Goal: Information Seeking & Learning: Learn about a topic

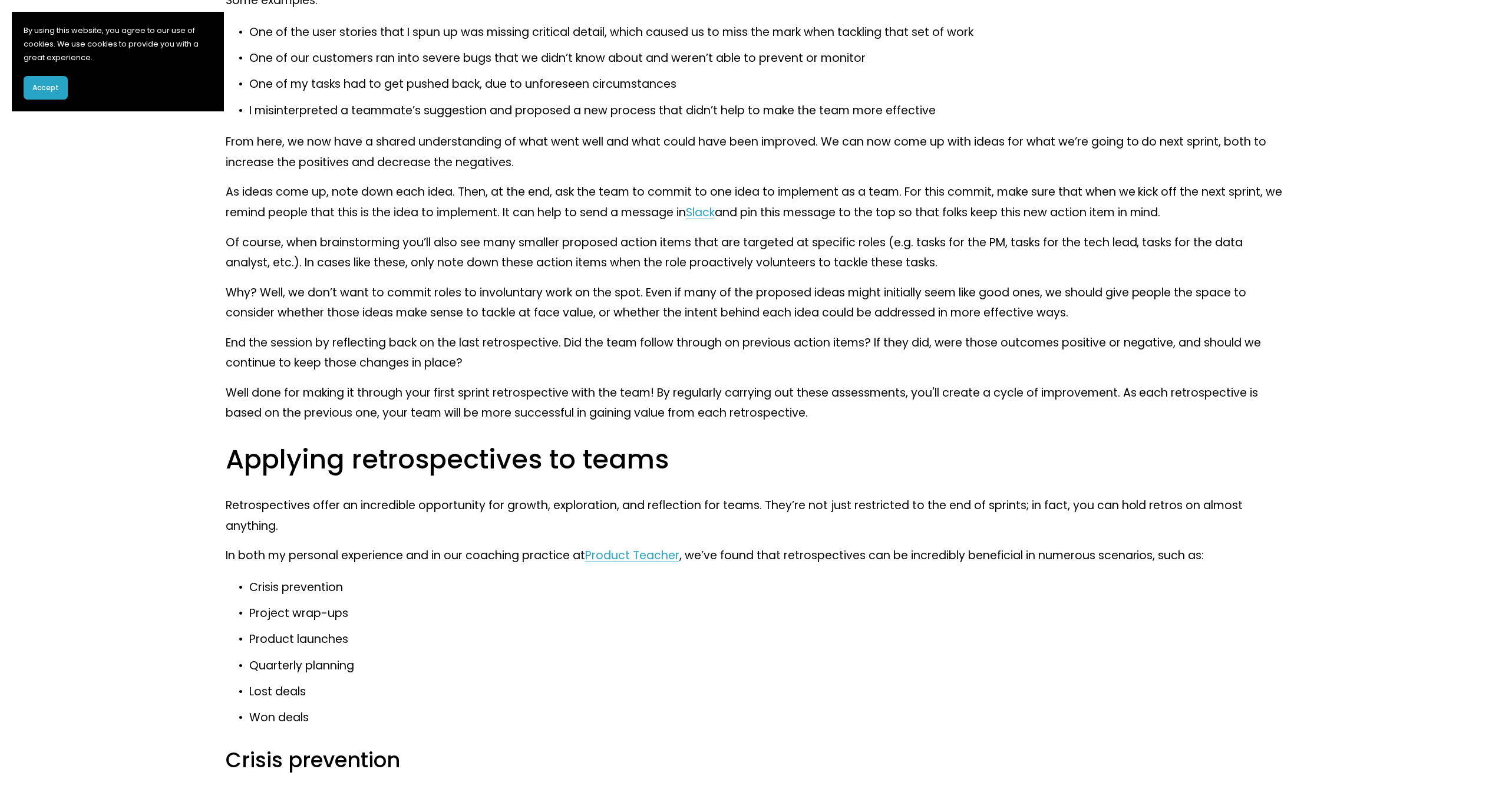
scroll to position [2523, 0]
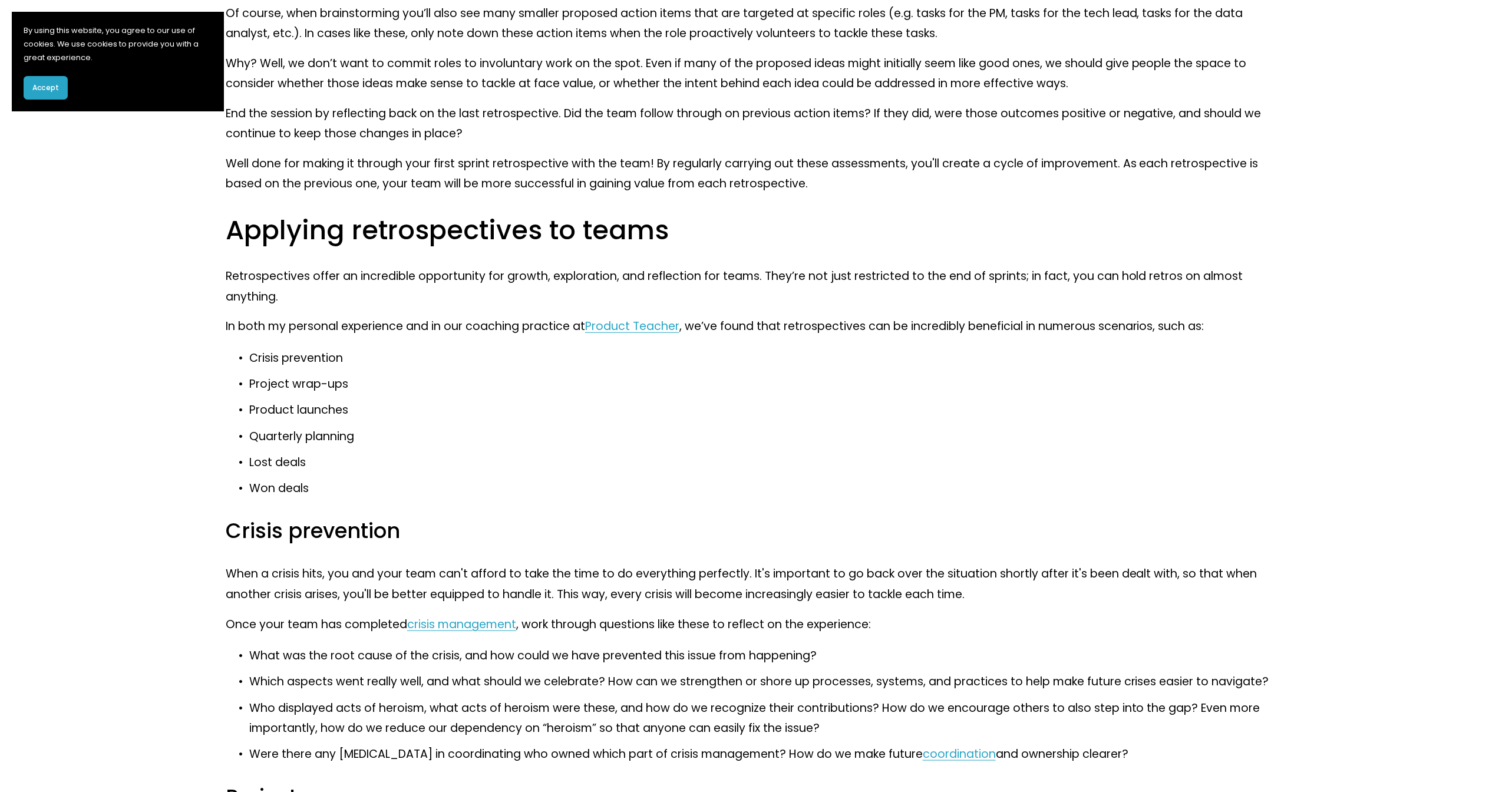
click at [59, 84] on button "Accept" at bounding box center [46, 87] width 44 height 24
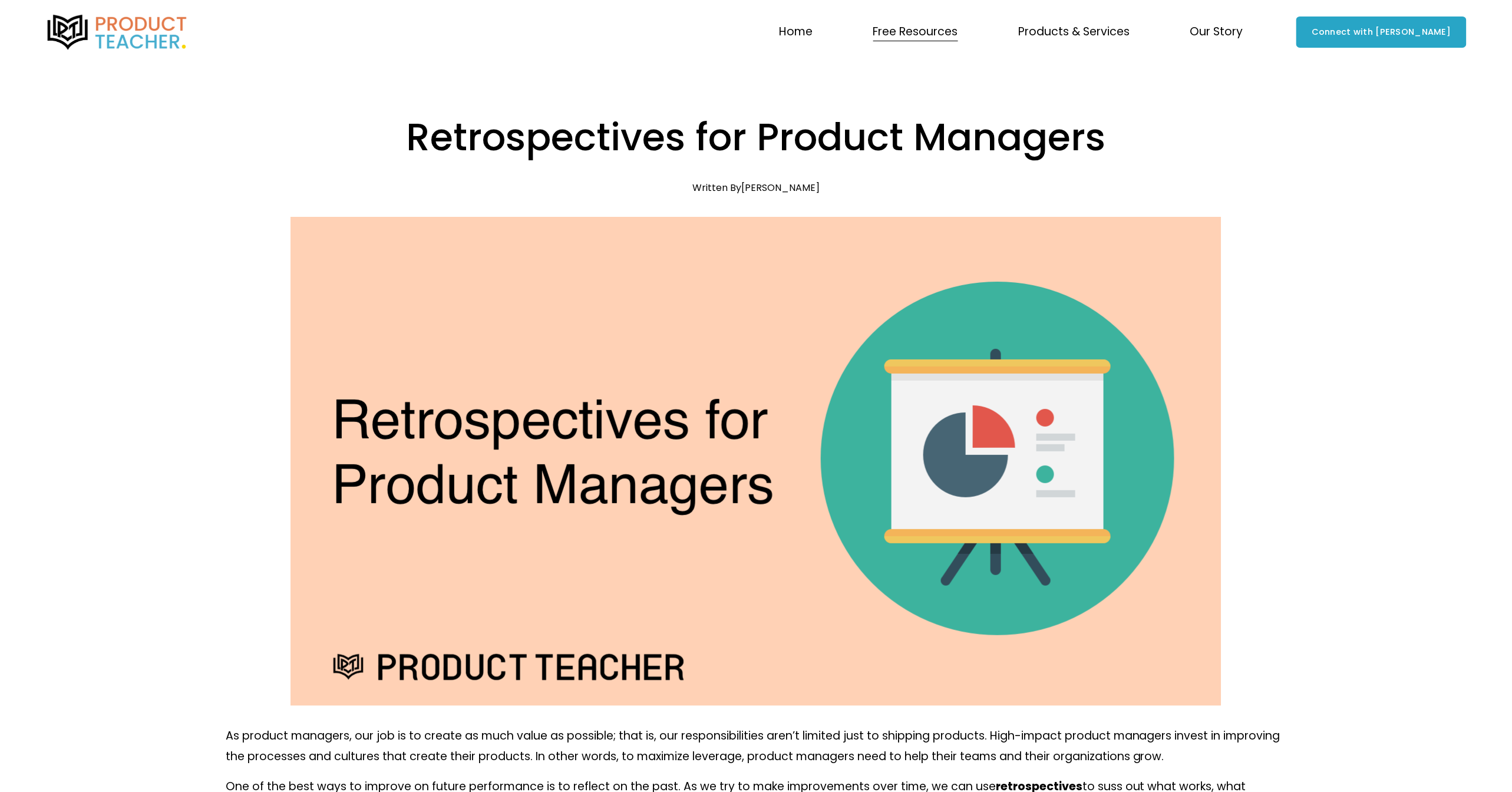
scroll to position [0, 0]
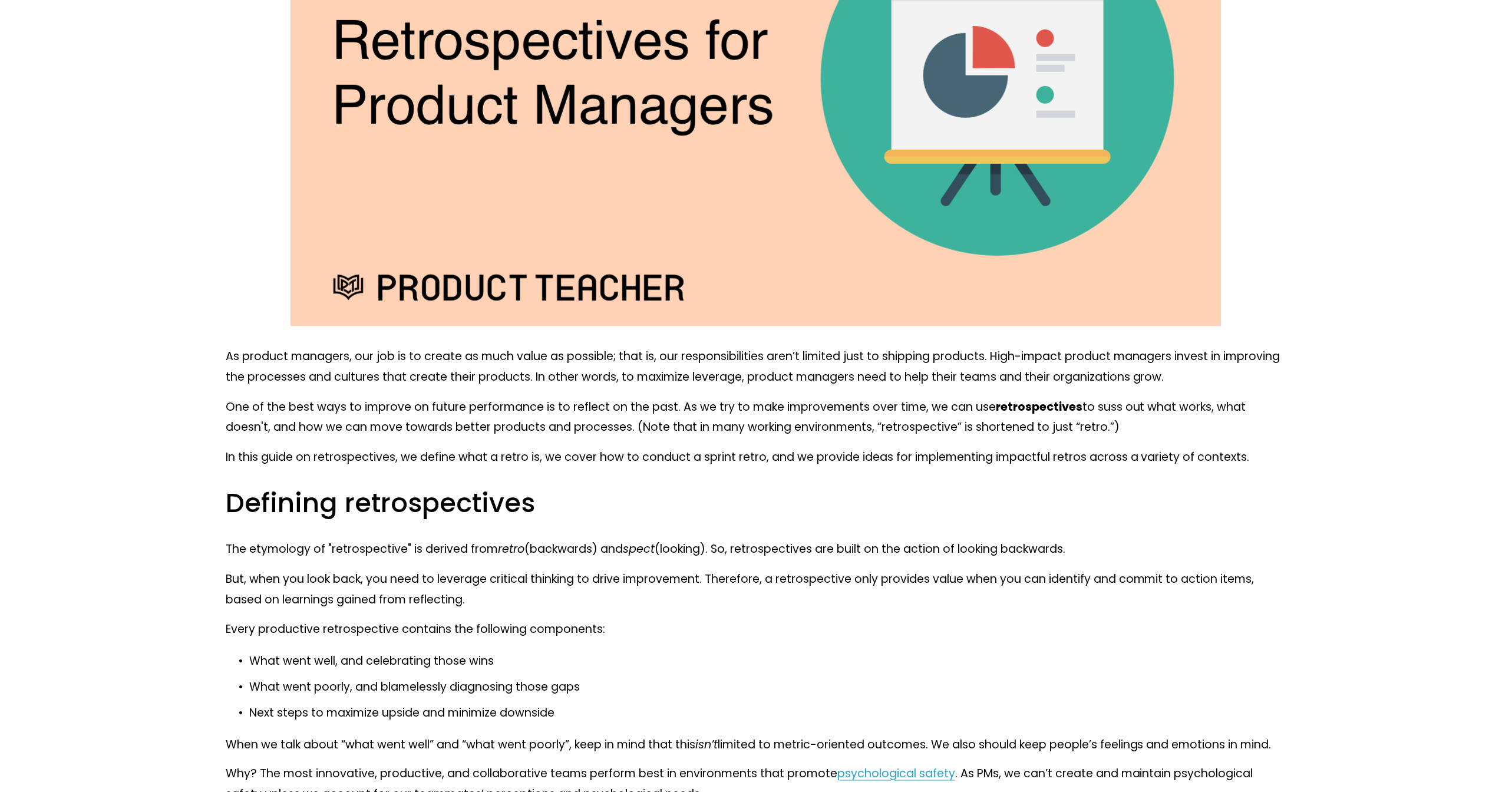
scroll to position [382, 0]
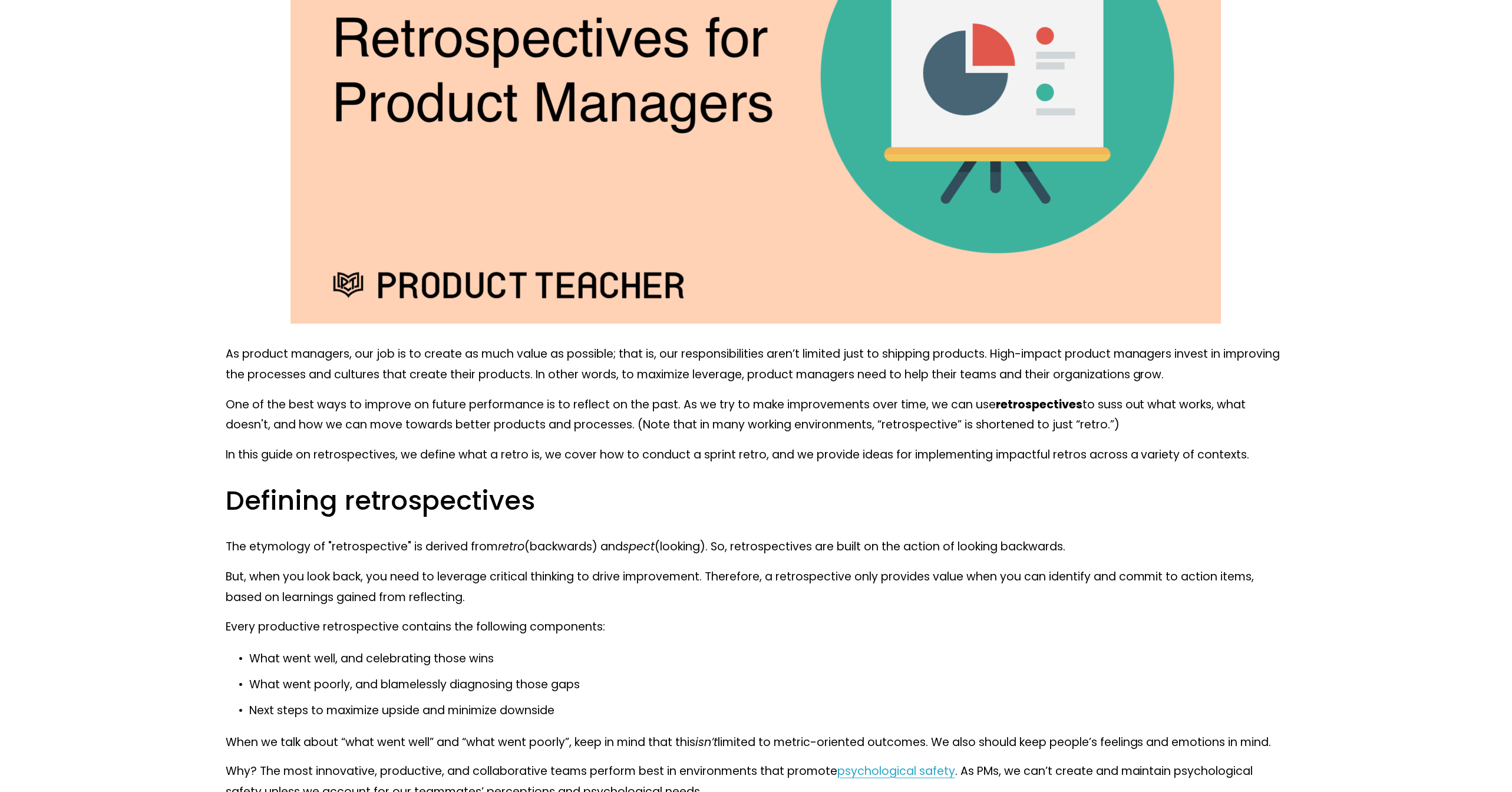
click at [232, 627] on p "Every productive retrospective contains the following components:" at bounding box center [756, 627] width 1061 height 20
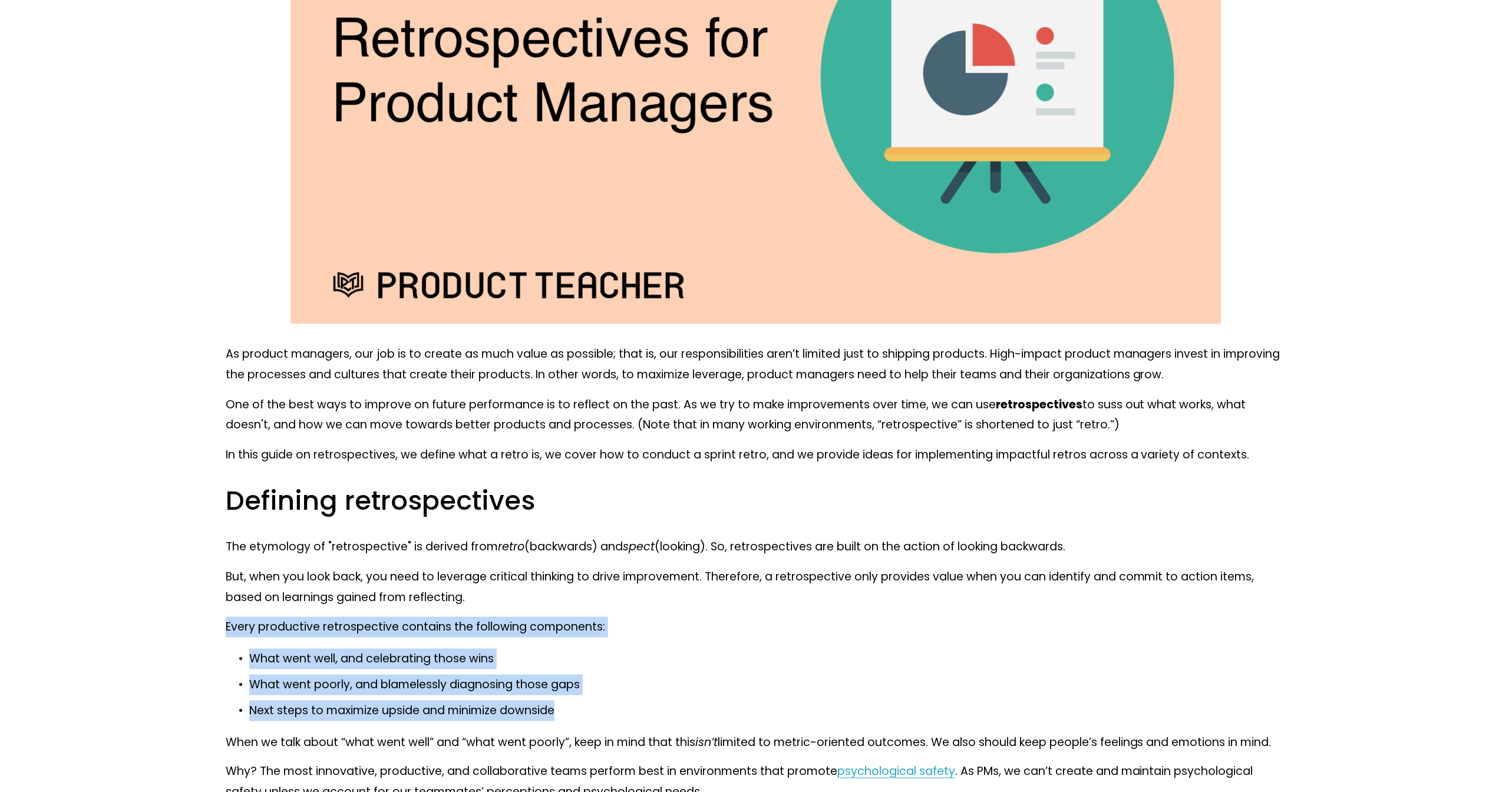
drag, startPoint x: 227, startPoint y: 626, endPoint x: 637, endPoint y: 712, distance: 418.9
copy div "Every productive retrospective contains the following components: What went wel…"
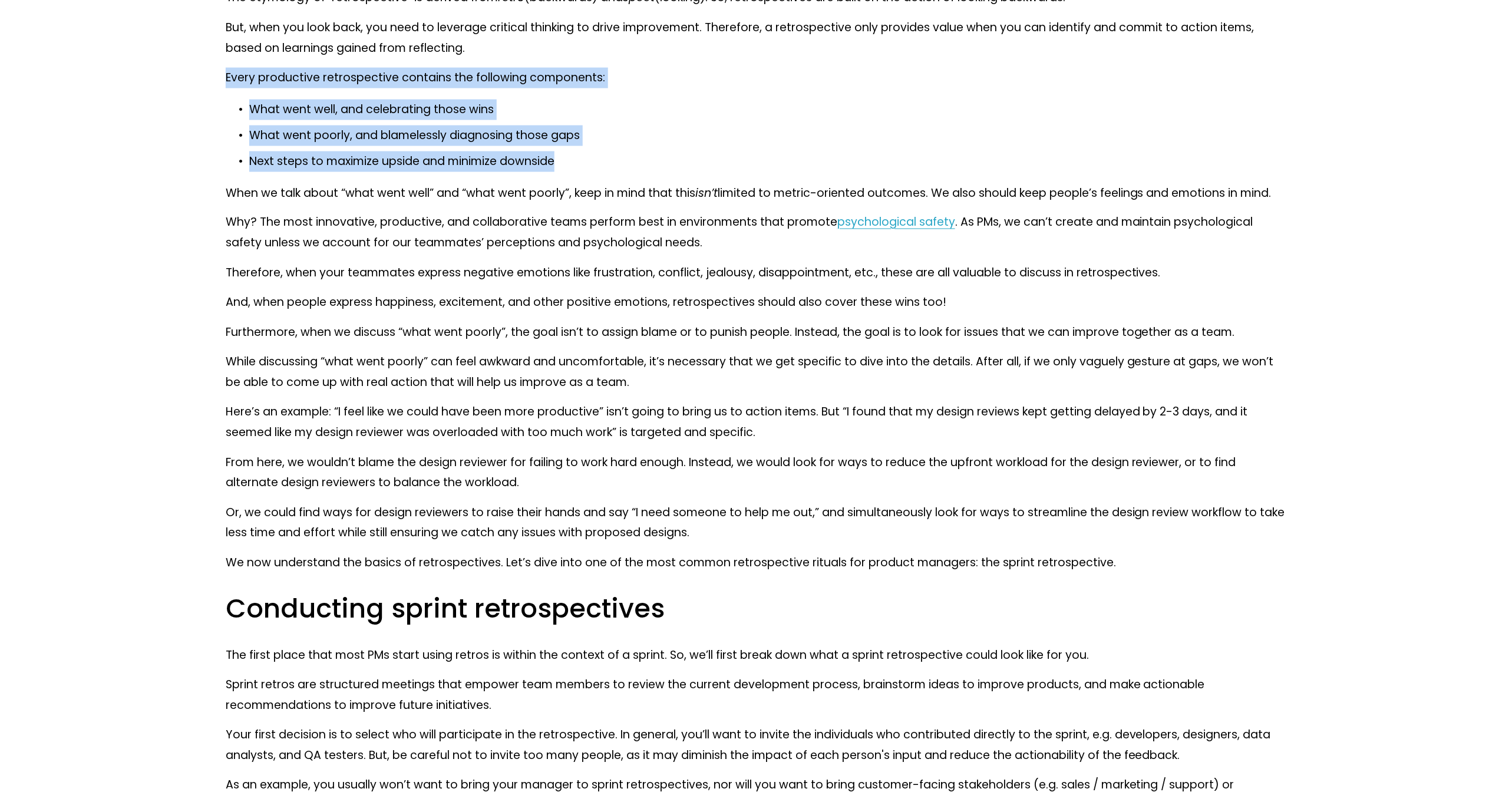
scroll to position [887, 0]
